Goal: Navigation & Orientation: Find specific page/section

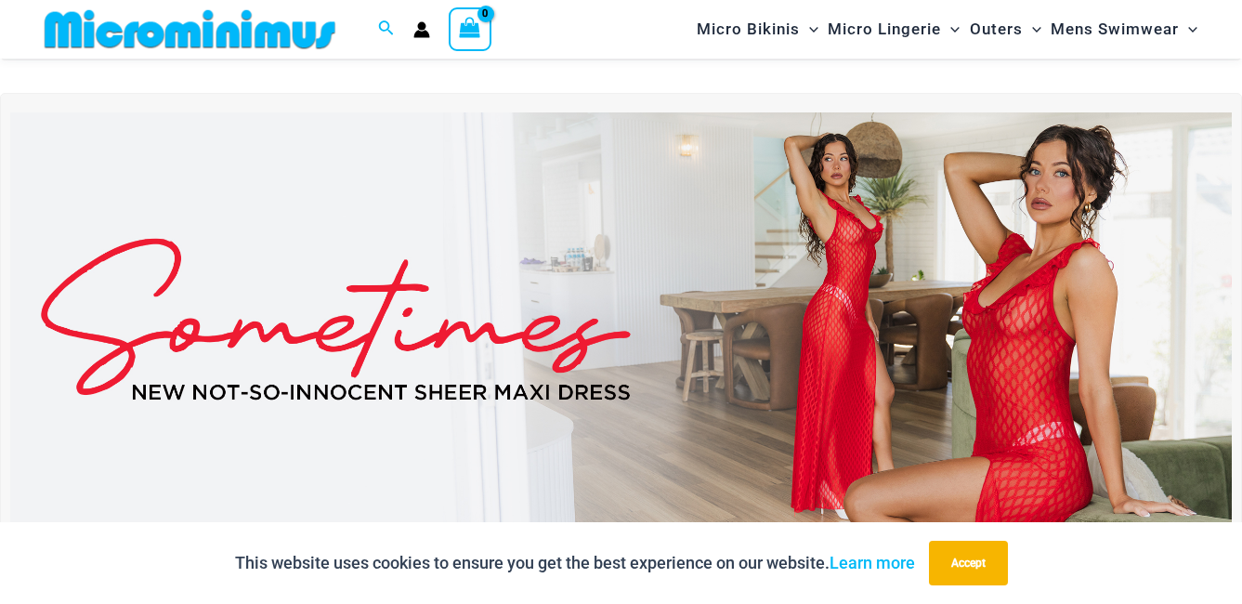
scroll to position [545, 0]
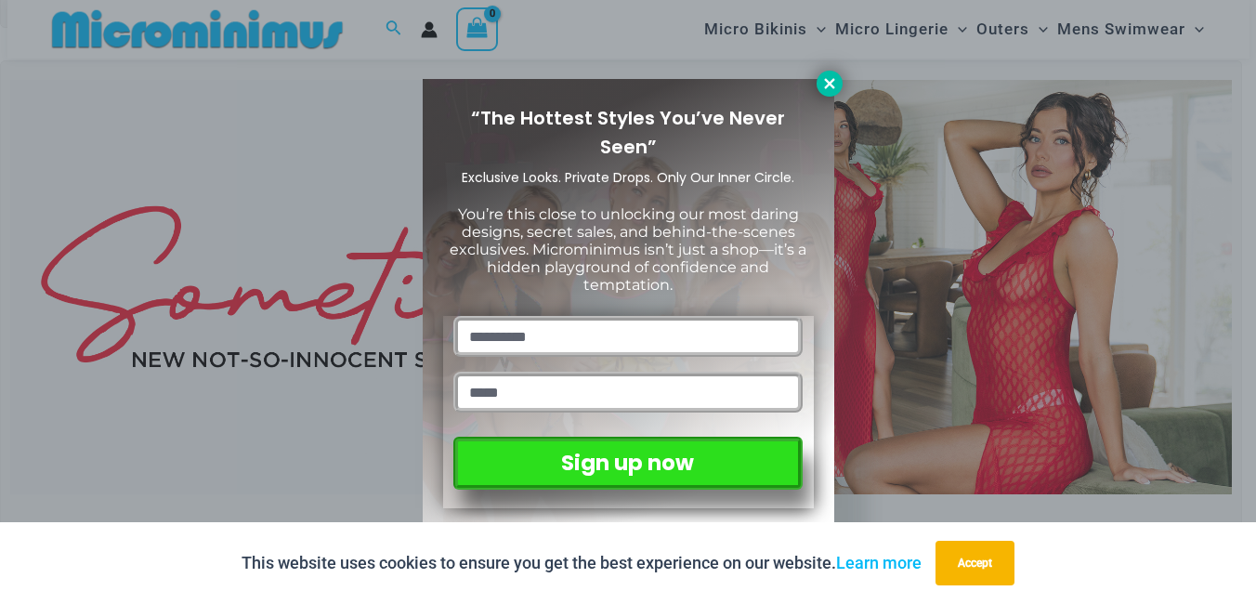
click at [825, 85] on icon at bounding box center [829, 83] width 17 height 17
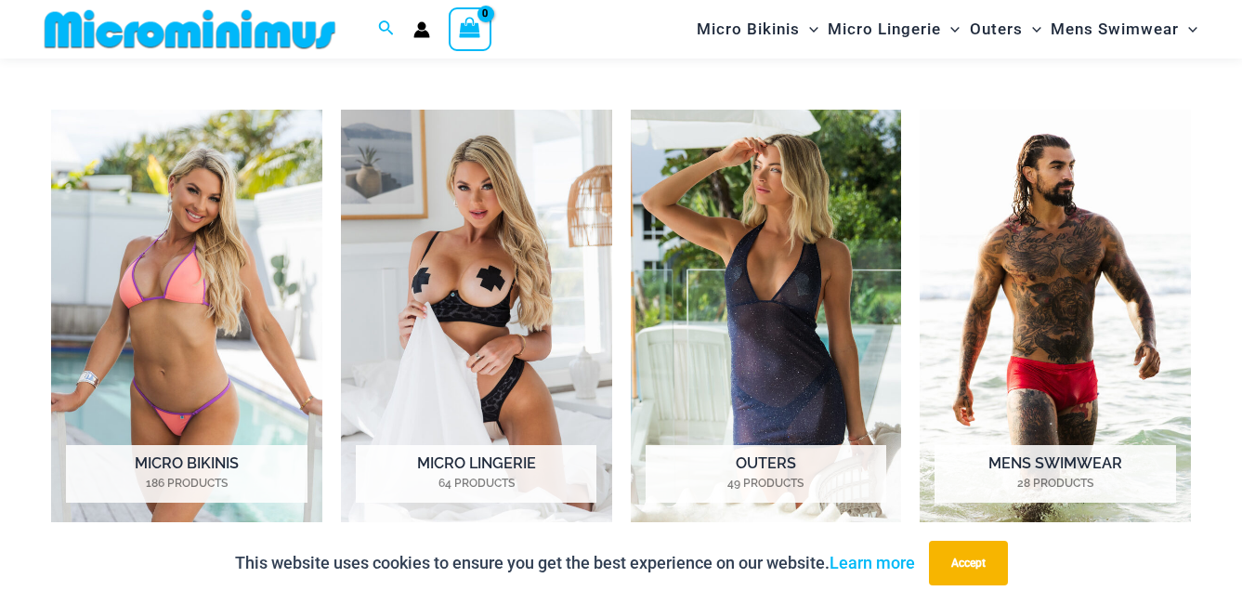
scroll to position [1288, 0]
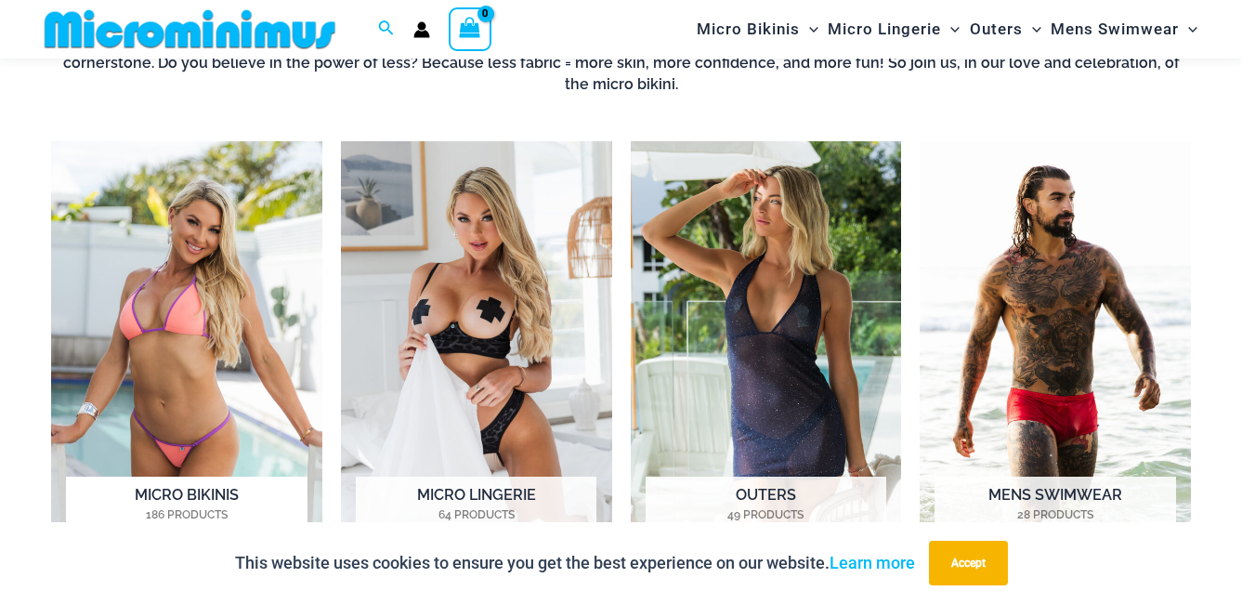
click at [189, 481] on h2 "Micro Bikinis 186 Products" at bounding box center [186, 505] width 241 height 58
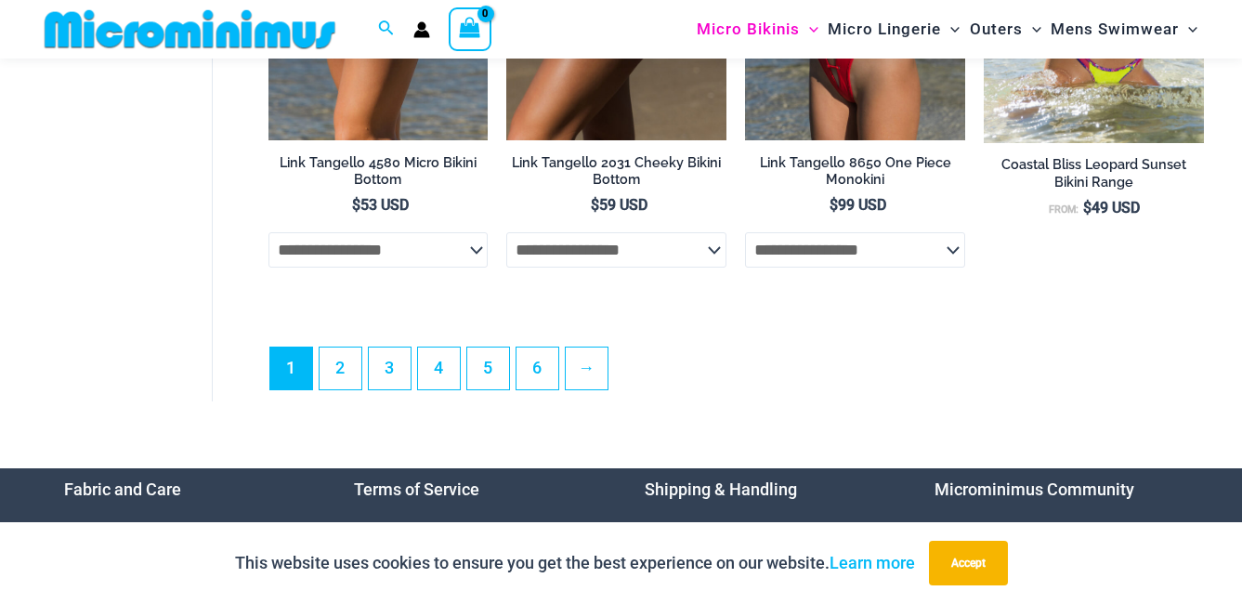
scroll to position [4458, 0]
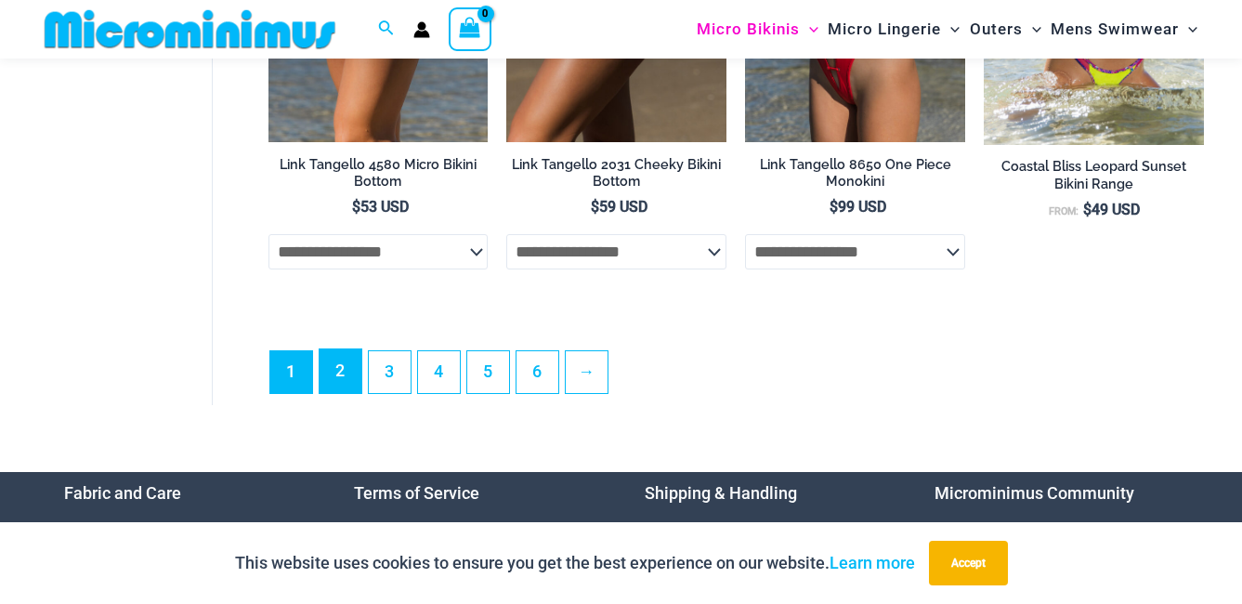
click at [336, 390] on link "2" at bounding box center [340, 371] width 42 height 44
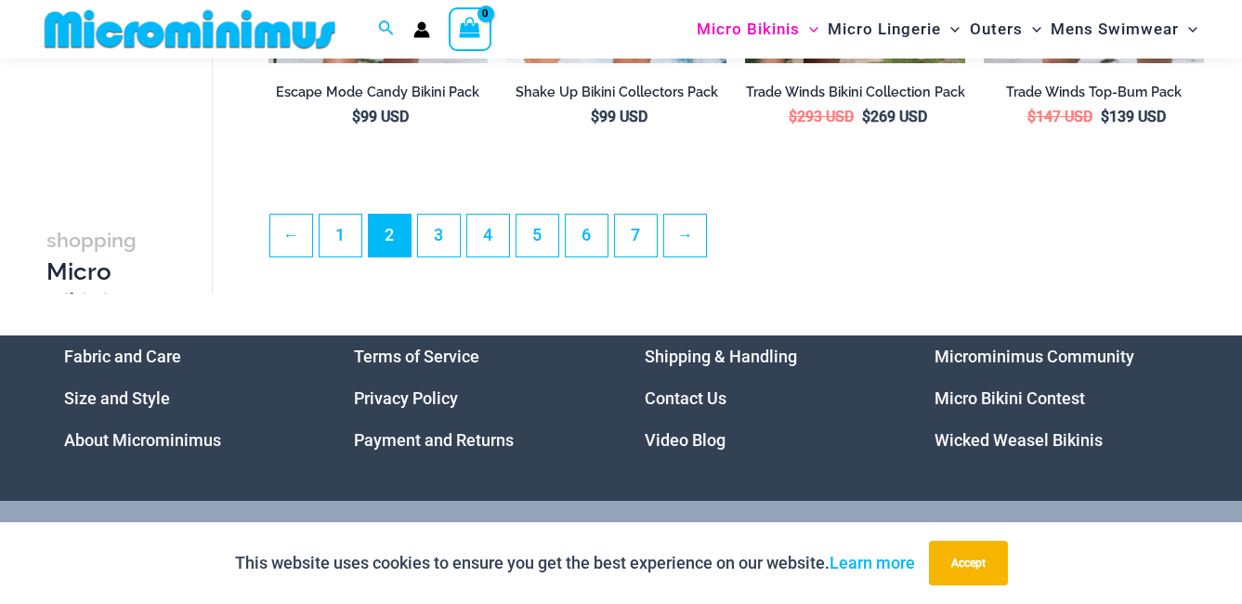
scroll to position [4162, 0]
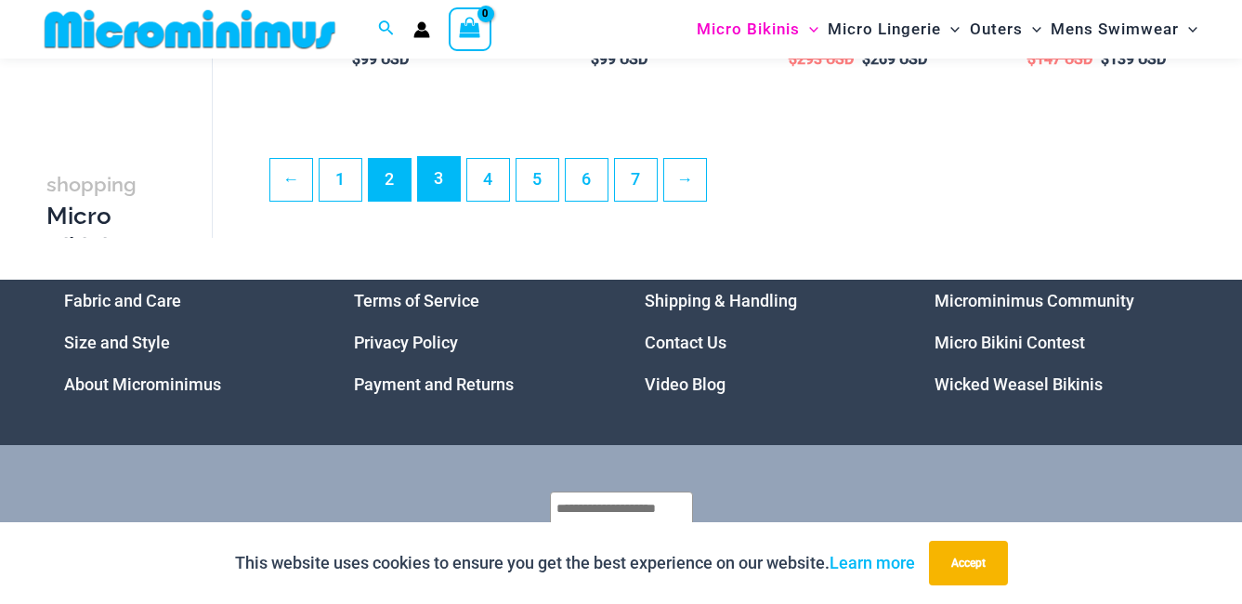
click at [438, 201] on link "3" at bounding box center [439, 179] width 42 height 44
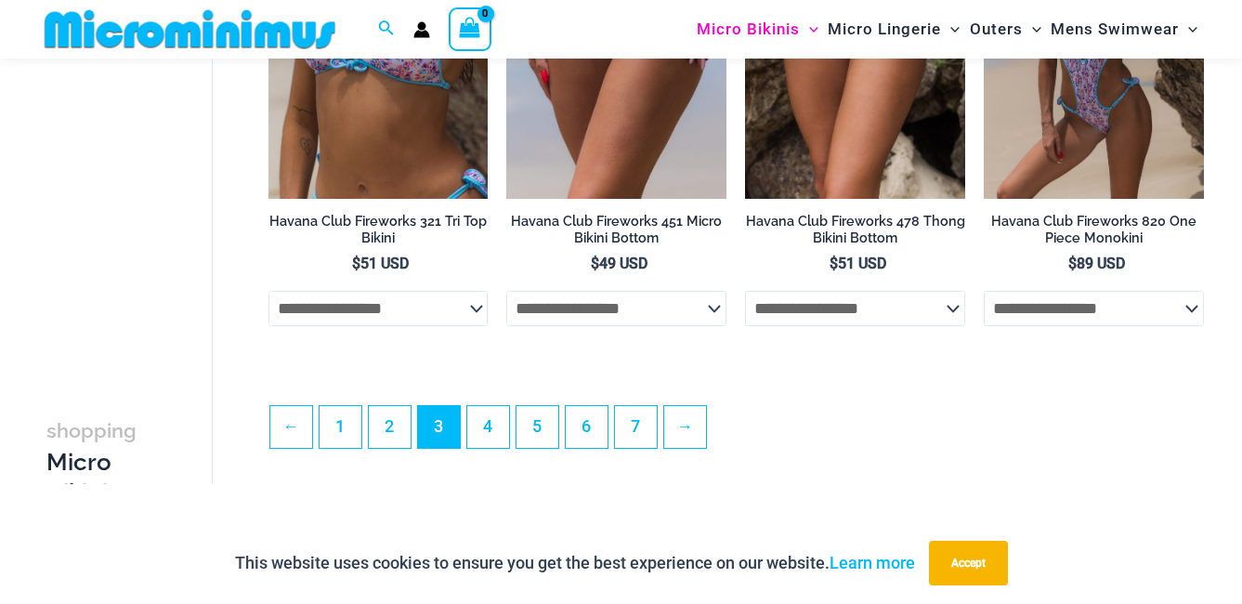
scroll to position [4255, 0]
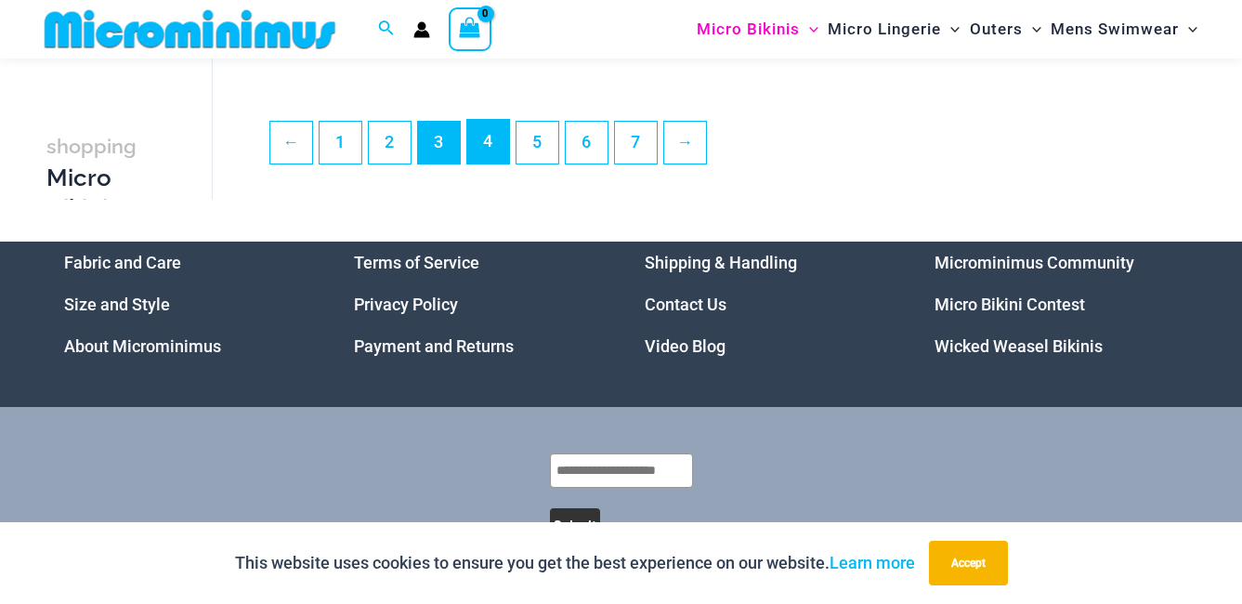
click at [488, 163] on link "4" at bounding box center [488, 142] width 42 height 44
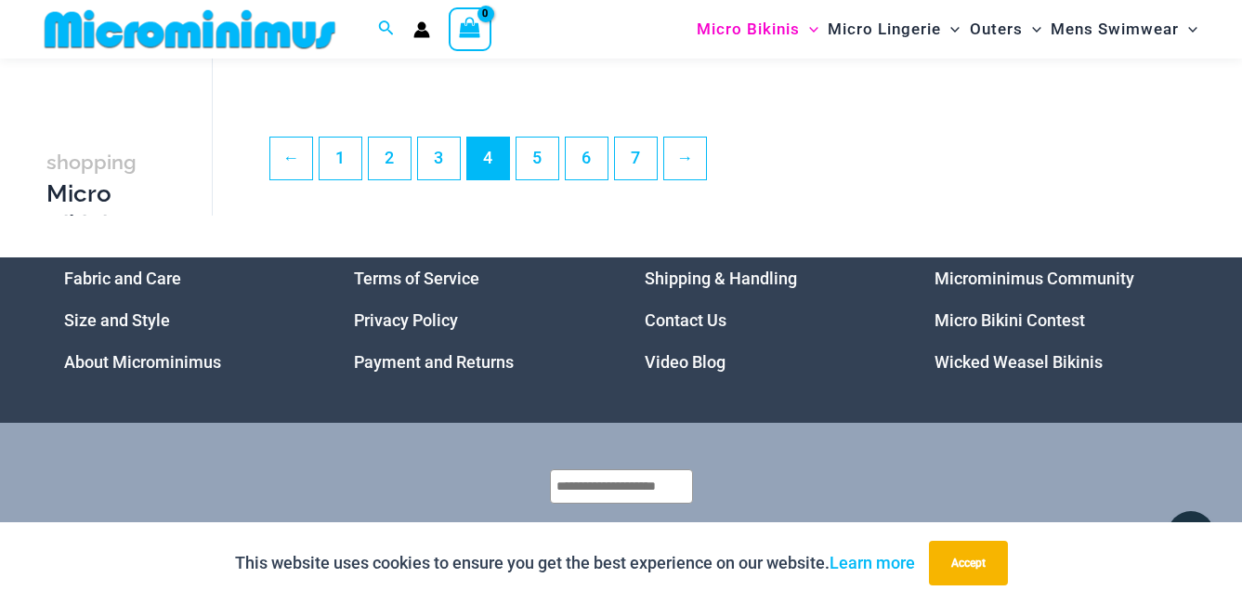
scroll to position [4255, 0]
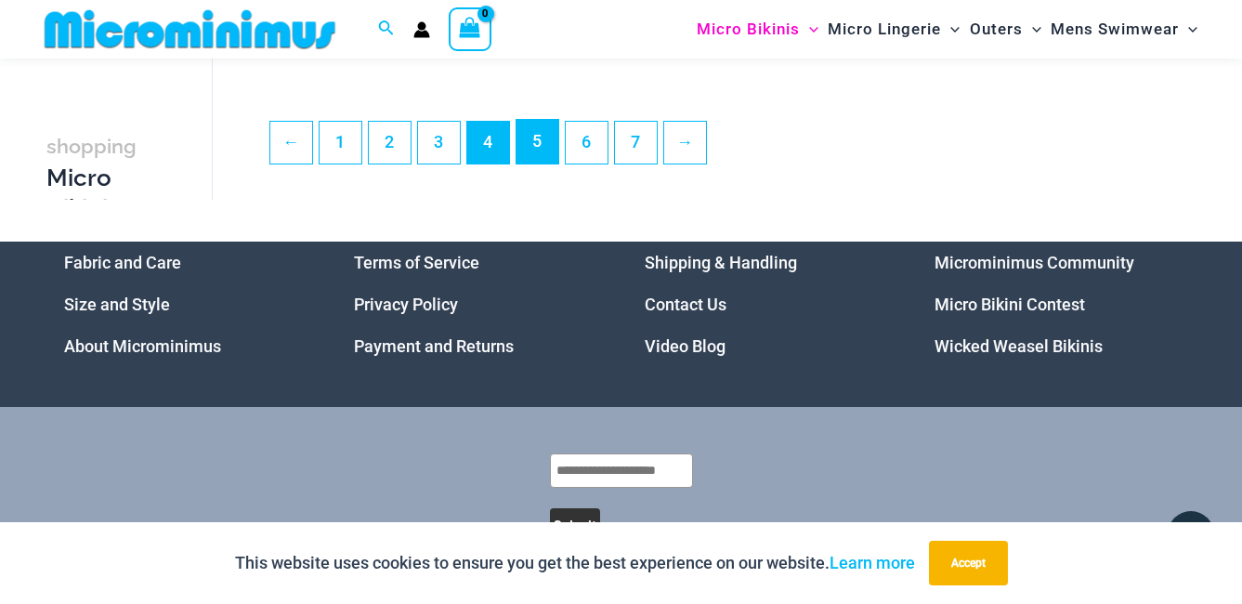
click at [523, 163] on link "5" at bounding box center [537, 142] width 42 height 44
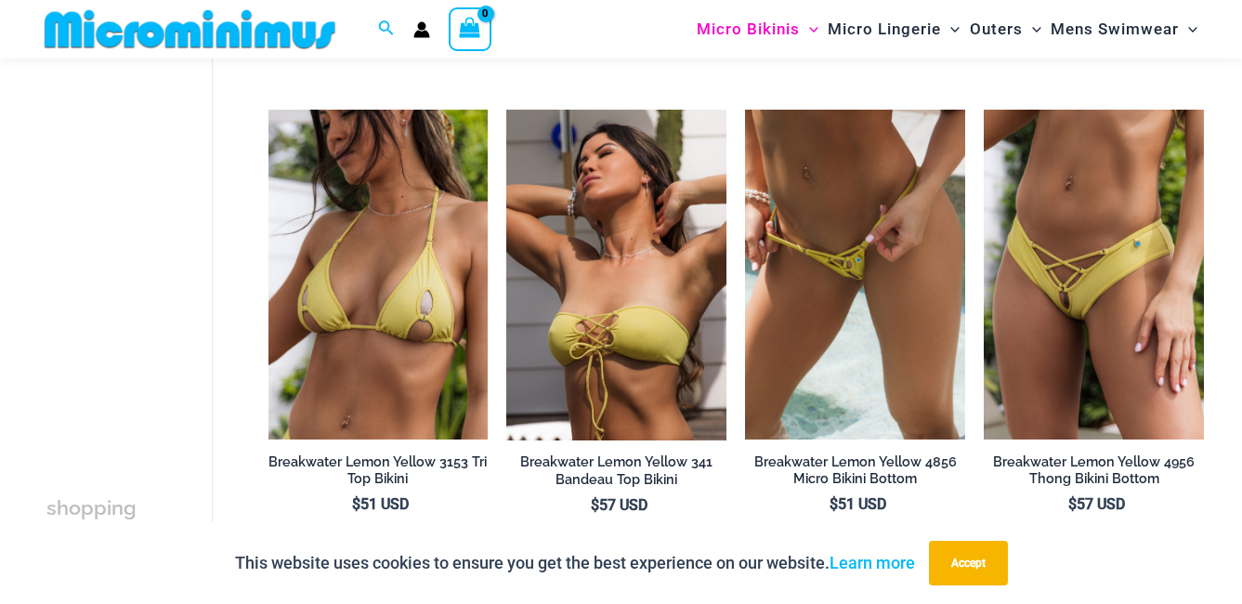
scroll to position [3234, 0]
